Goal: Obtain resource: Obtain resource

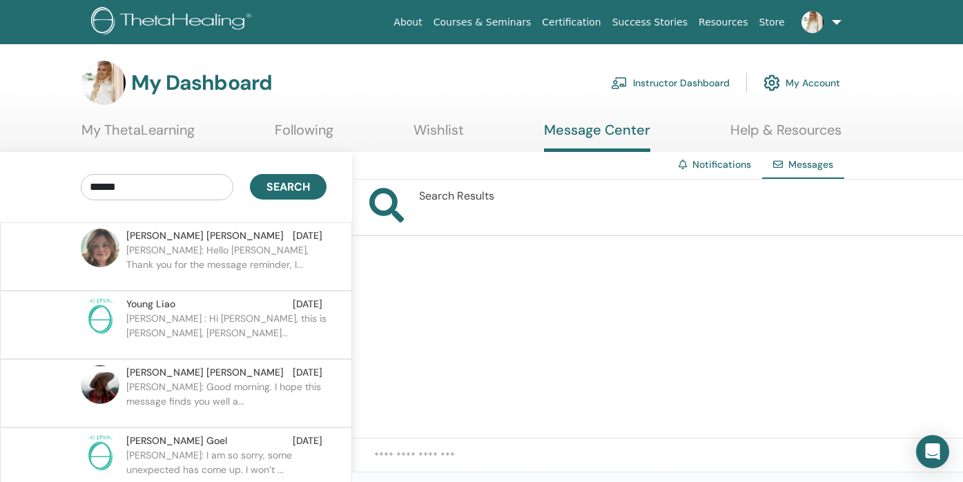
click at [165, 131] on link "My ThetaLearning" at bounding box center [137, 134] width 113 height 27
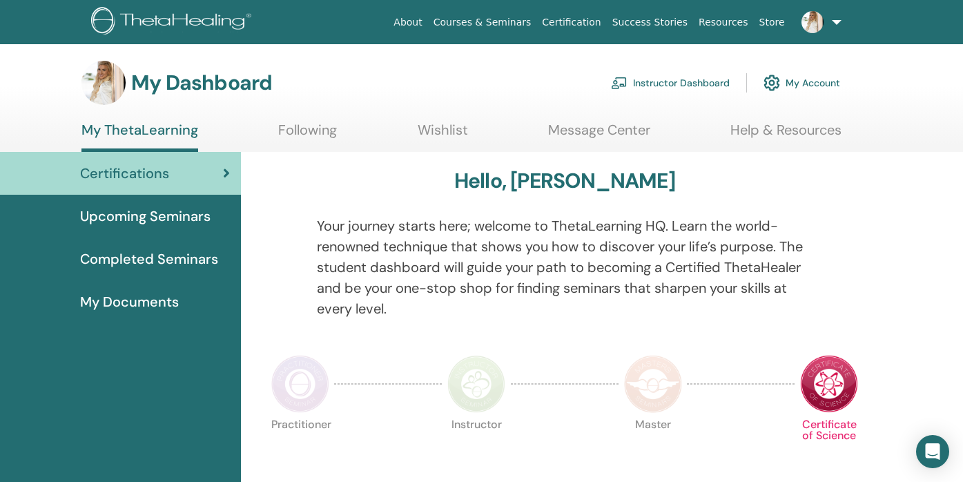
click at [690, 77] on link "Instructor Dashboard" at bounding box center [670, 83] width 119 height 30
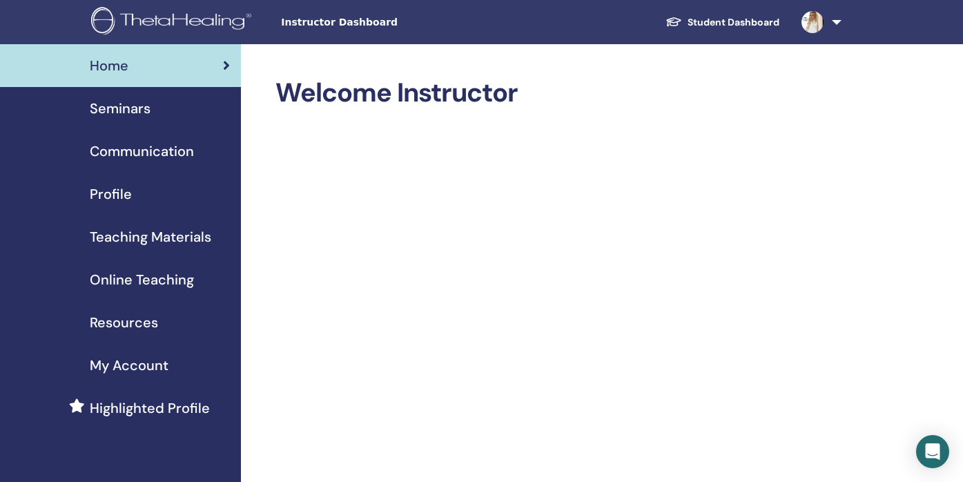
click at [161, 282] on span "Online Teaching" at bounding box center [142, 279] width 104 height 21
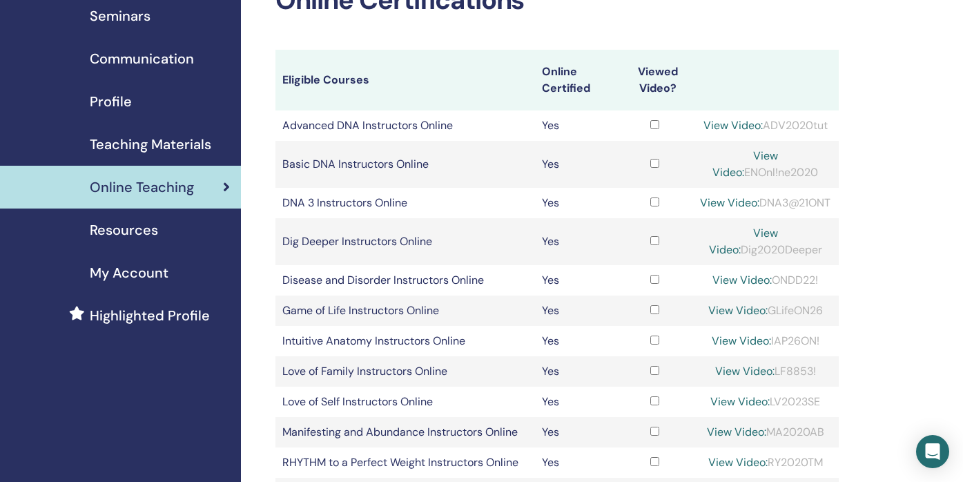
scroll to position [91, 0]
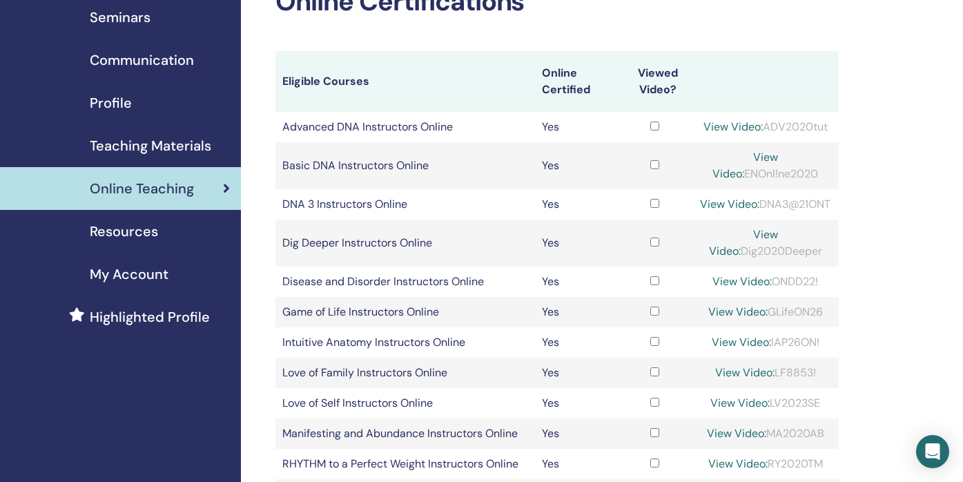
click at [201, 148] on span "Teaching Materials" at bounding box center [150, 145] width 121 height 21
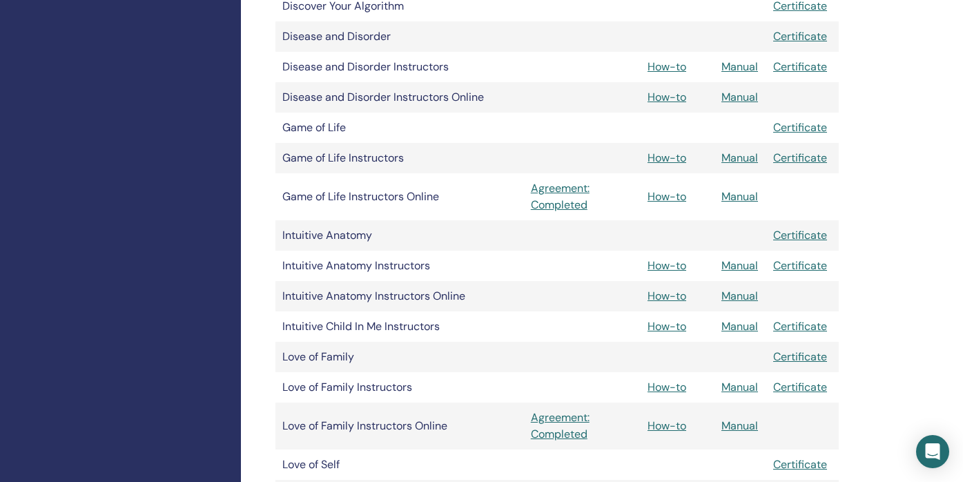
scroll to position [856, 0]
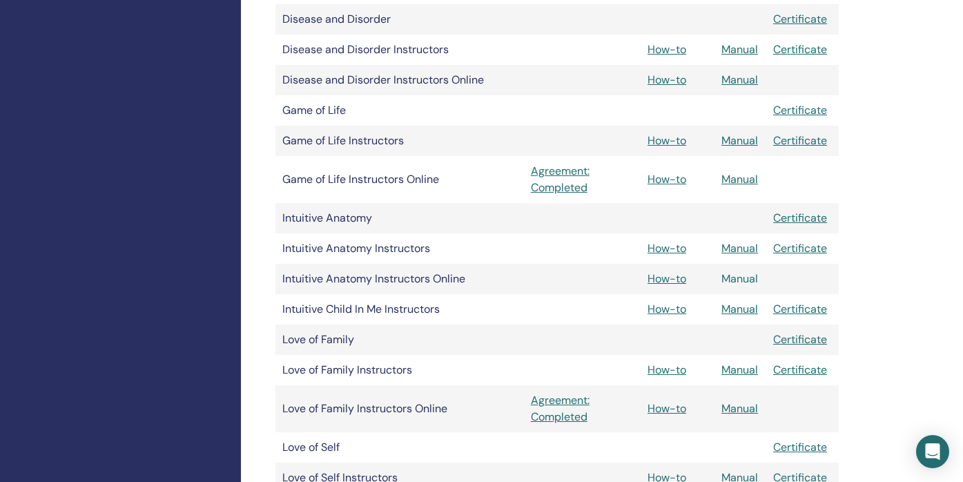
click at [736, 277] on link "Manual" at bounding box center [739, 278] width 37 height 14
